Goal: Information Seeking & Learning: Get advice/opinions

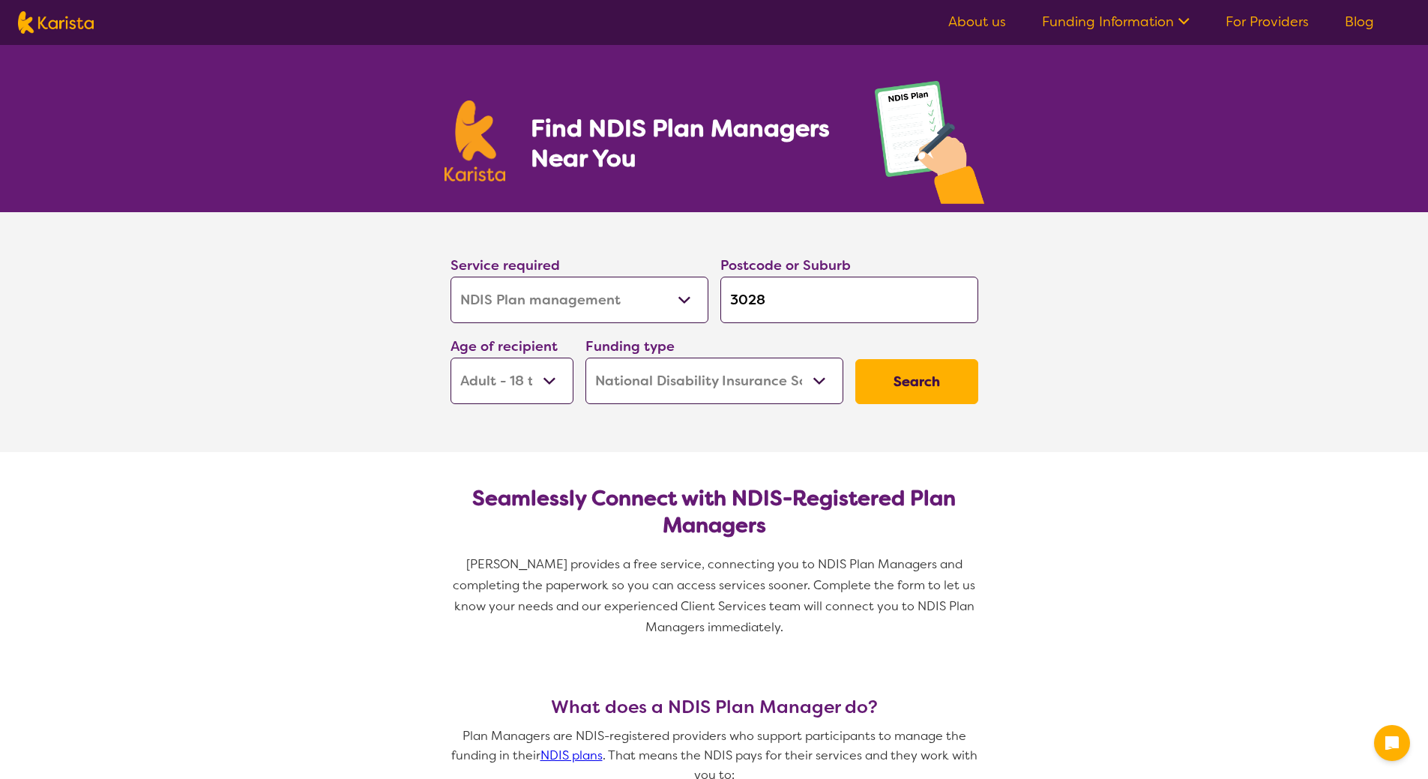
select select "NDIS Plan management"
select select "AD"
select select "NDIS"
select select "NDIS Plan management"
select select "AD"
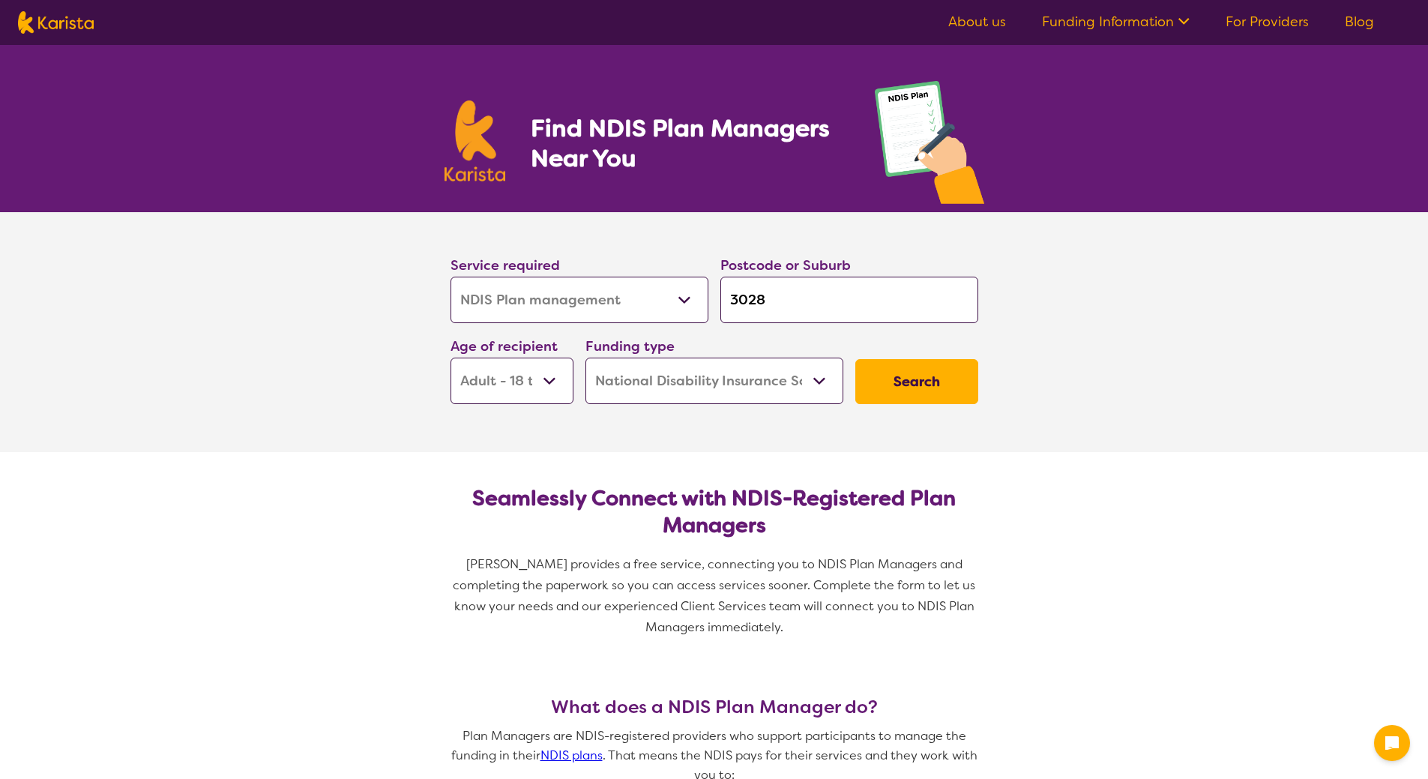
select select "NDIS"
click at [783, 295] on input "3028" at bounding box center [849, 300] width 258 height 46
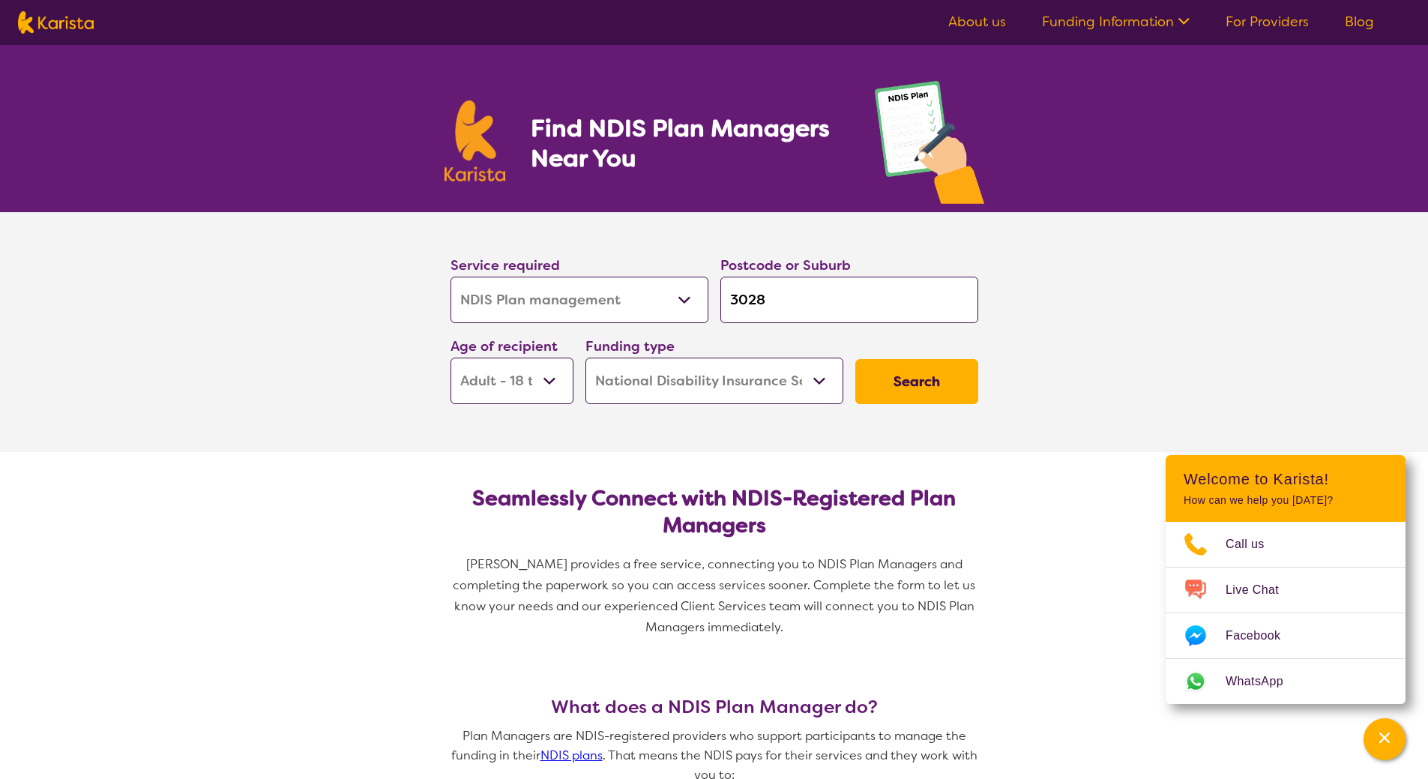
type input "302"
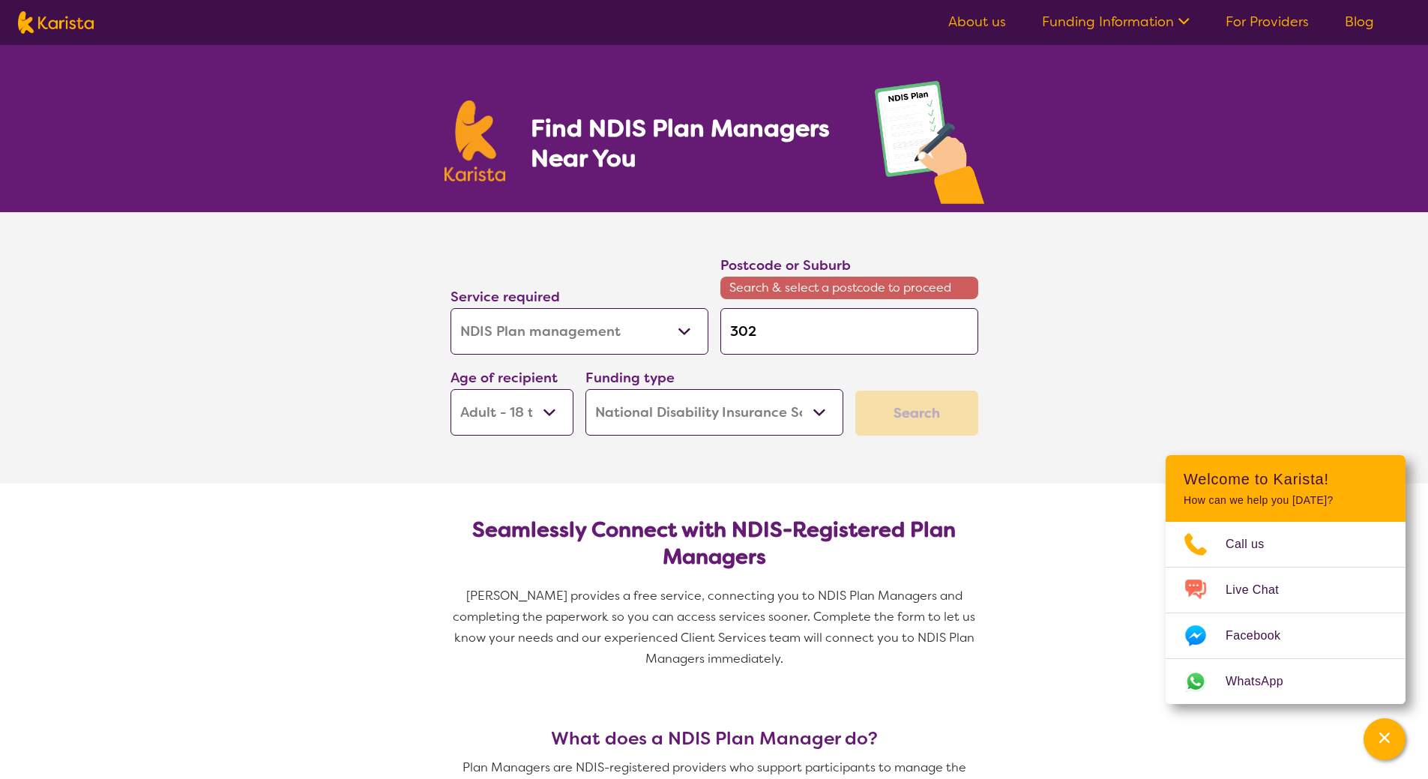
type input "30"
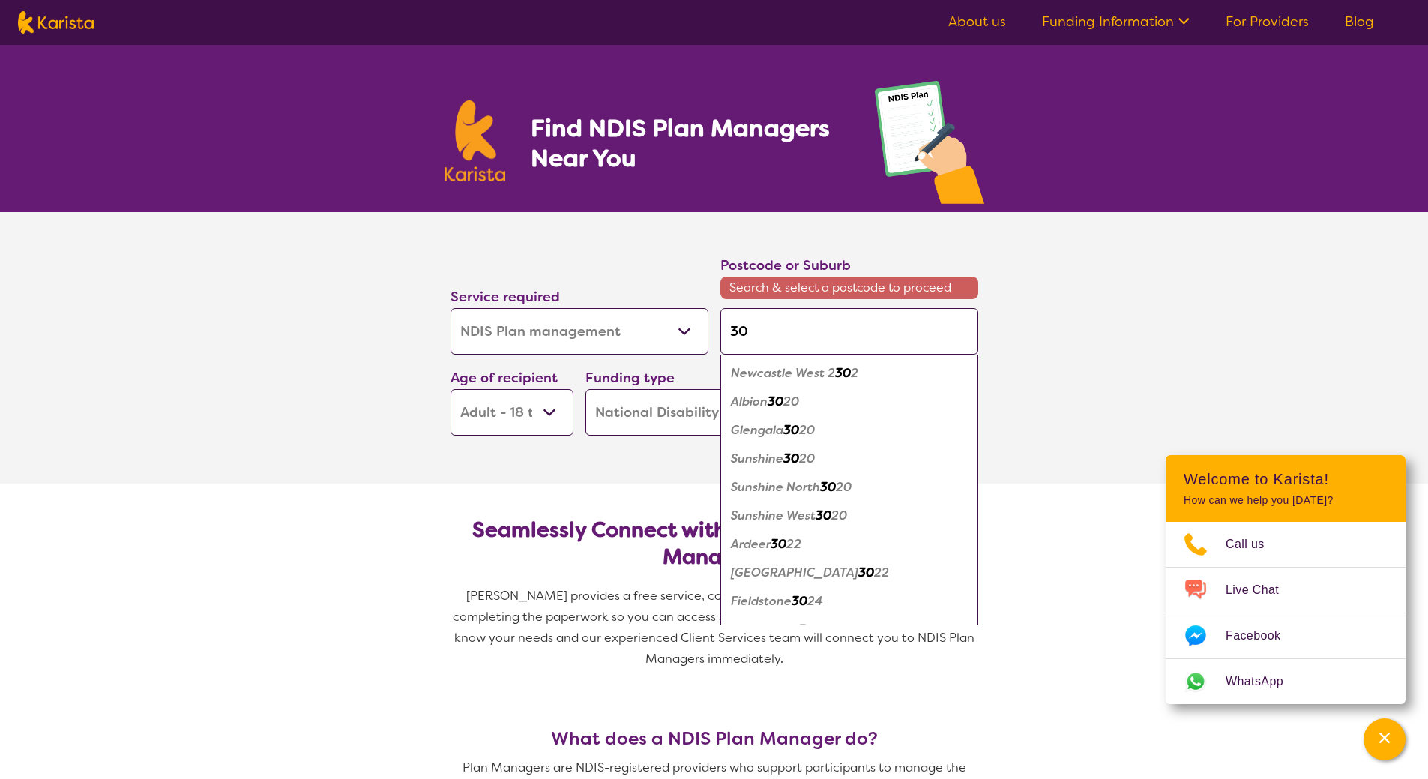
type input "301"
type input "3016"
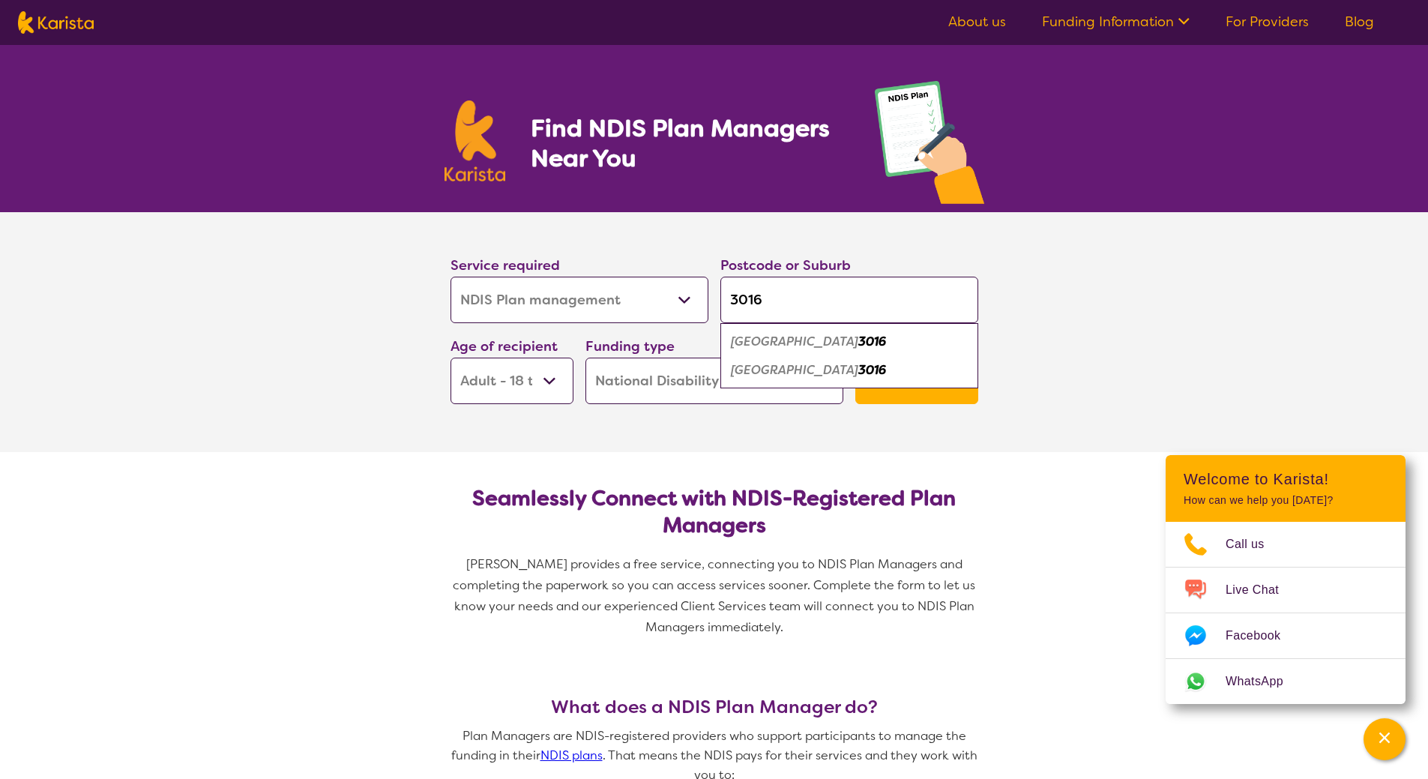
type input "3016"
click at [858, 340] on em "3016" at bounding box center [872, 342] width 28 height 16
click at [903, 401] on button "Search" at bounding box center [916, 381] width 123 height 45
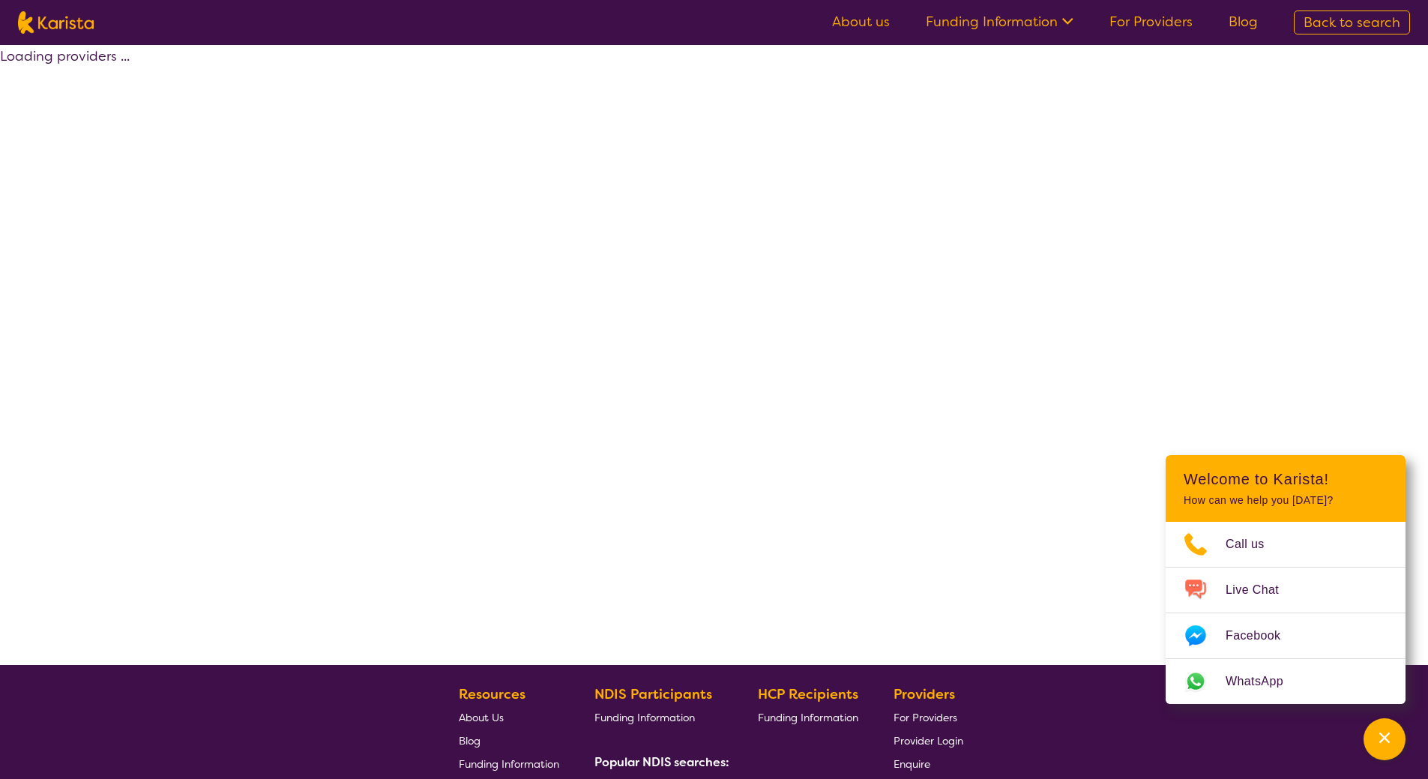
select select "by_score"
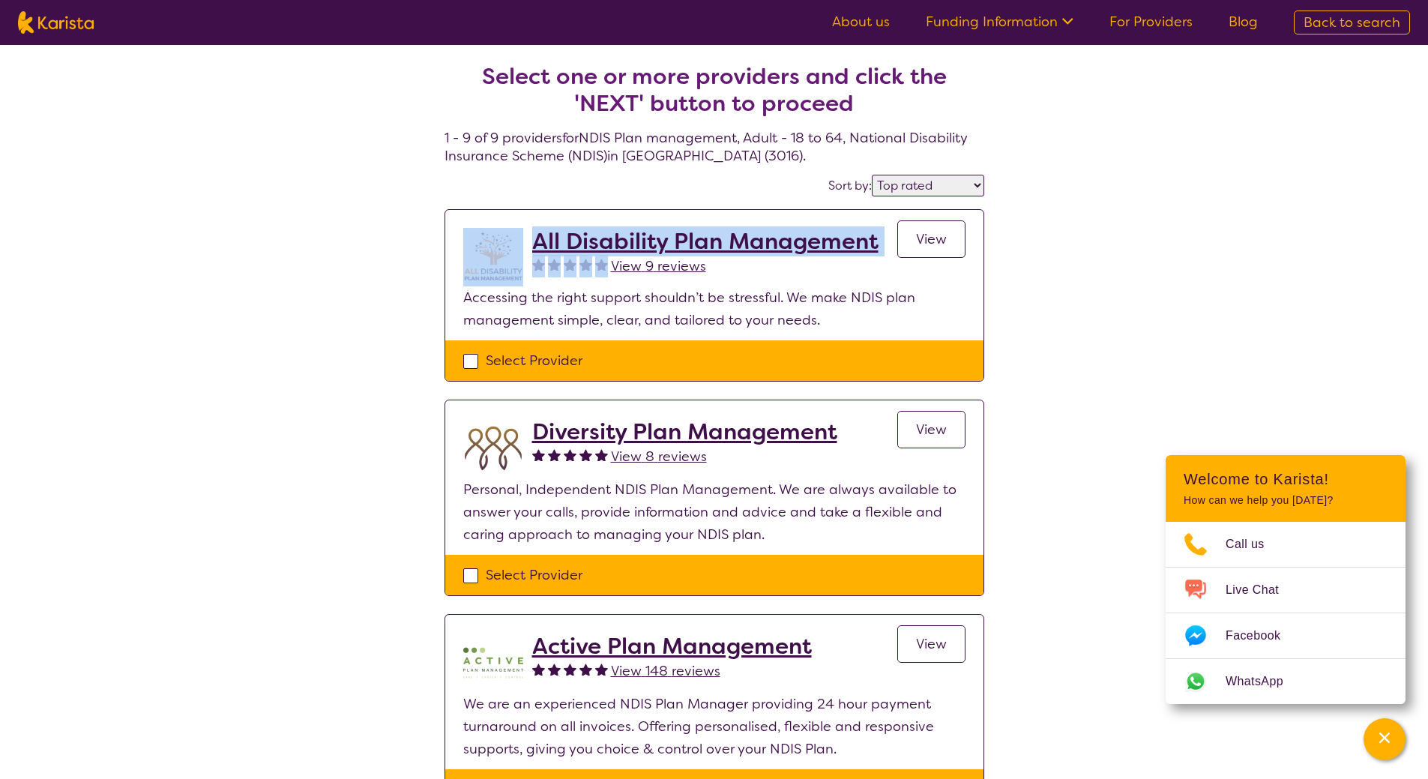
drag, startPoint x: 521, startPoint y: 214, endPoint x: 611, endPoint y: 259, distance: 100.9
click at [611, 259] on section "All Disability Plan Management View 9 reviews View Accessing the right support …" at bounding box center [714, 275] width 538 height 130
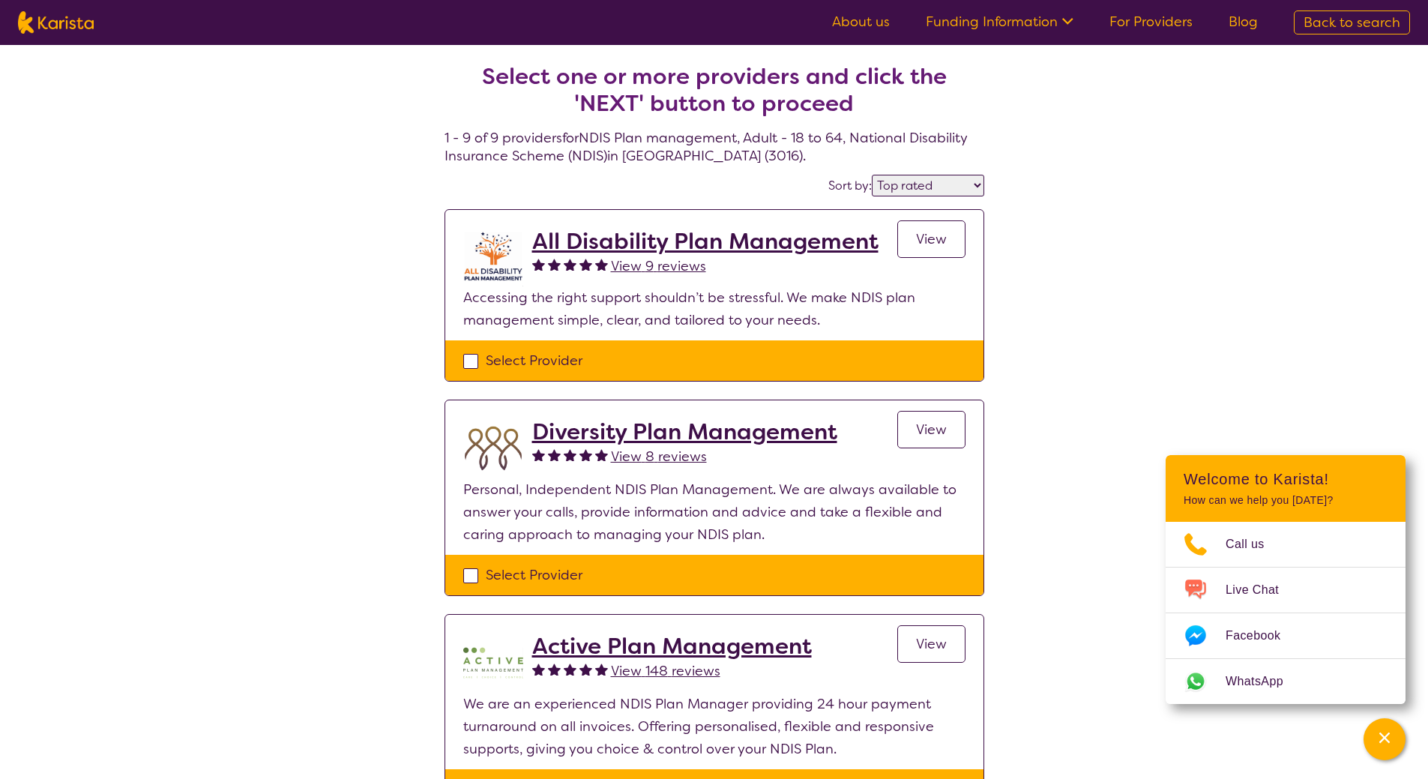
click at [802, 300] on p "Accessing the right support shouldn’t be stressful. We make NDIS plan managemen…" at bounding box center [714, 308] width 502 height 45
drag, startPoint x: 873, startPoint y: 262, endPoint x: 561, endPoint y: 235, distance: 313.1
click at [561, 235] on div "All Disability Plan Management View 9 reviews" at bounding box center [705, 257] width 346 height 58
click at [779, 265] on div "View 9 reviews" at bounding box center [705, 266] width 346 height 22
drag, startPoint x: 557, startPoint y: 208, endPoint x: 542, endPoint y: 236, distance: 32.2
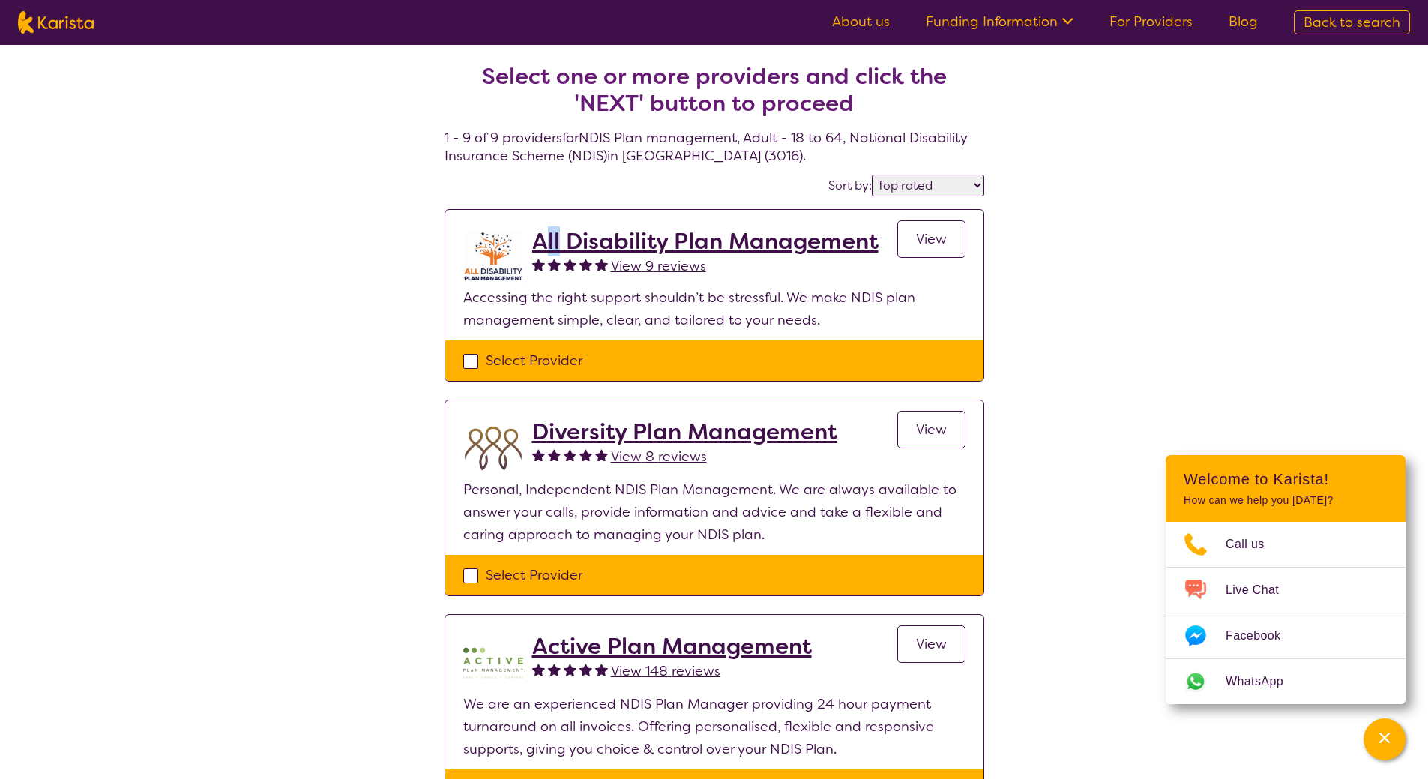
click at [755, 310] on p "Accessing the right support shouldn’t be stressful. We make NDIS plan managemen…" at bounding box center [714, 308] width 502 height 45
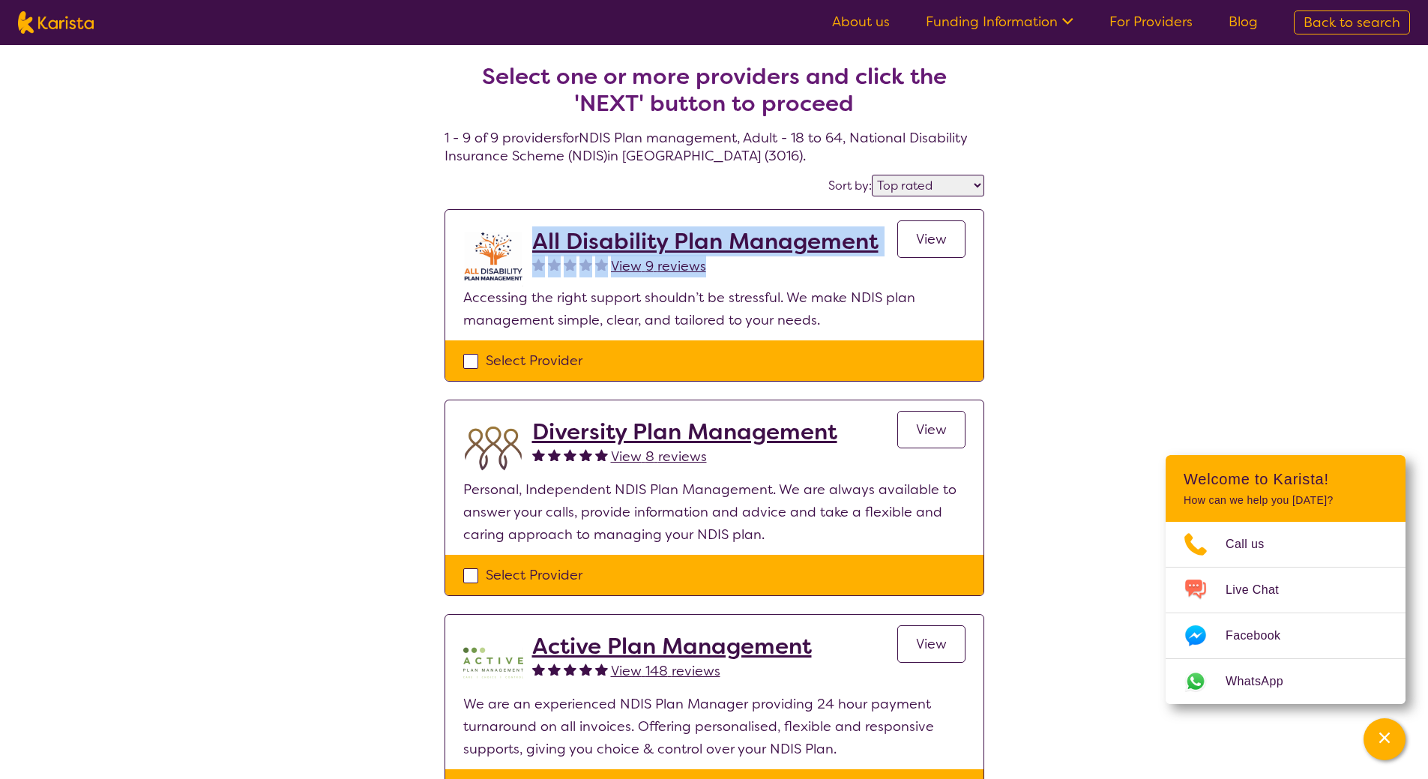
drag, startPoint x: 888, startPoint y: 244, endPoint x: 535, endPoint y: 245, distance: 352.3
click at [535, 245] on div "All Disability Plan Management View 9 reviews View" at bounding box center [748, 257] width 433 height 58
copy div "All Disability Plan Management View 9 reviews"
click at [476, 724] on p "We are an experienced NDIS Plan Manager providing 24 hour payment turnaround on…" at bounding box center [714, 726] width 502 height 67
